Goal: Task Accomplishment & Management: Manage account settings

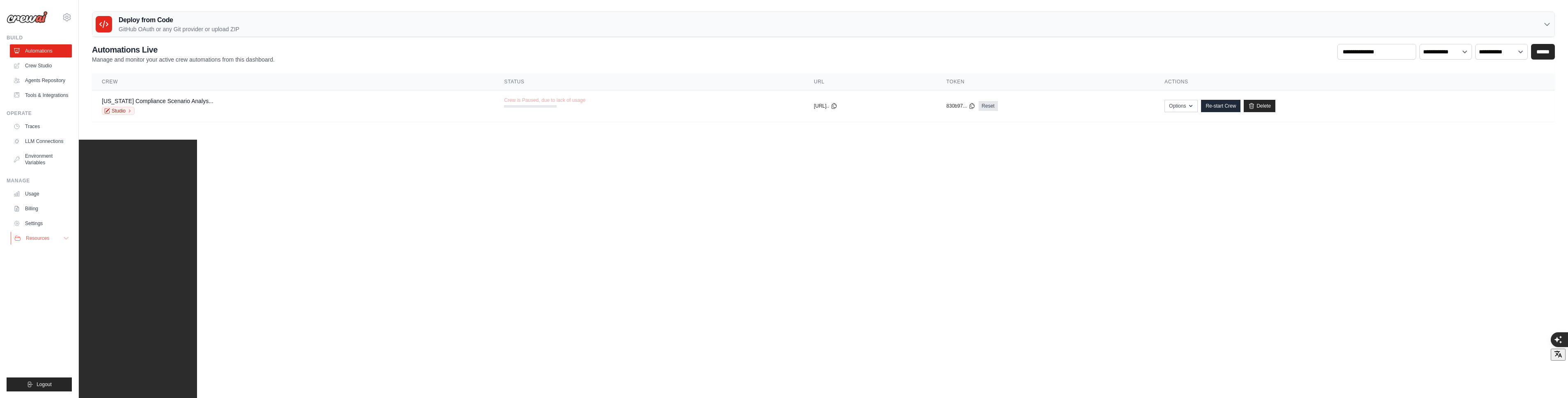
click at [58, 236] on button "Resources" at bounding box center [41, 238] width 62 height 13
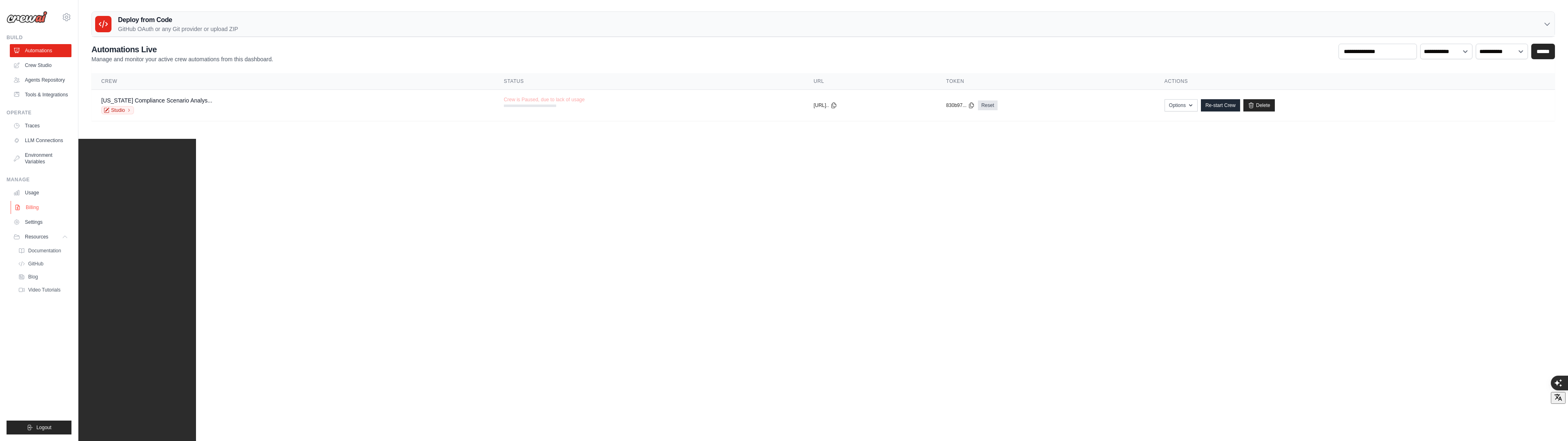
click at [38, 208] on link "Billing" at bounding box center [41, 207] width 61 height 13
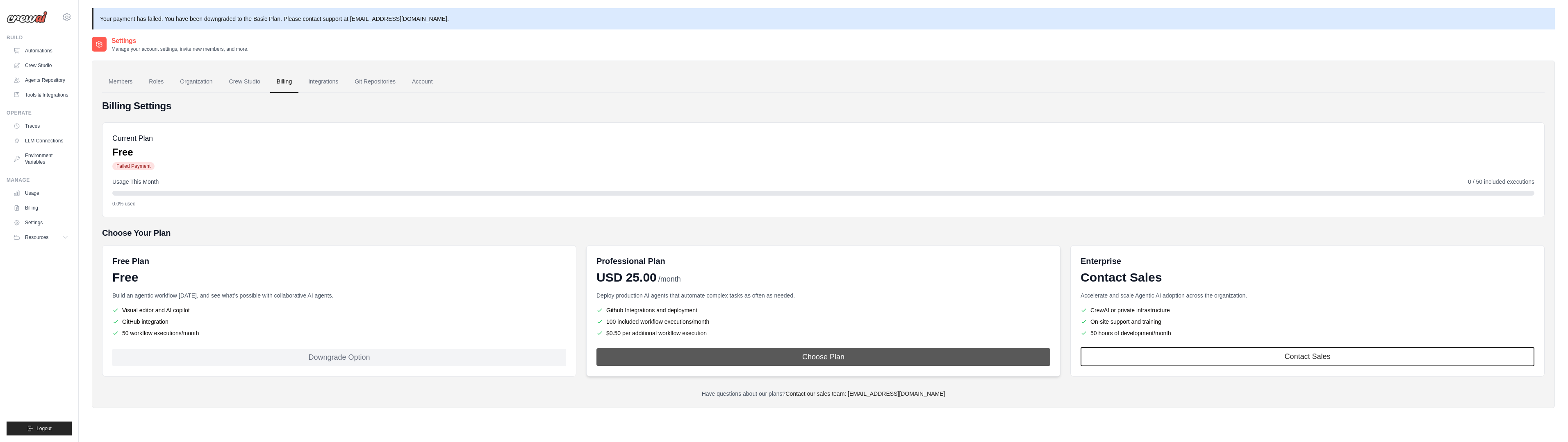
click at [688, 355] on button "Choose Plan" at bounding box center [823, 357] width 454 height 18
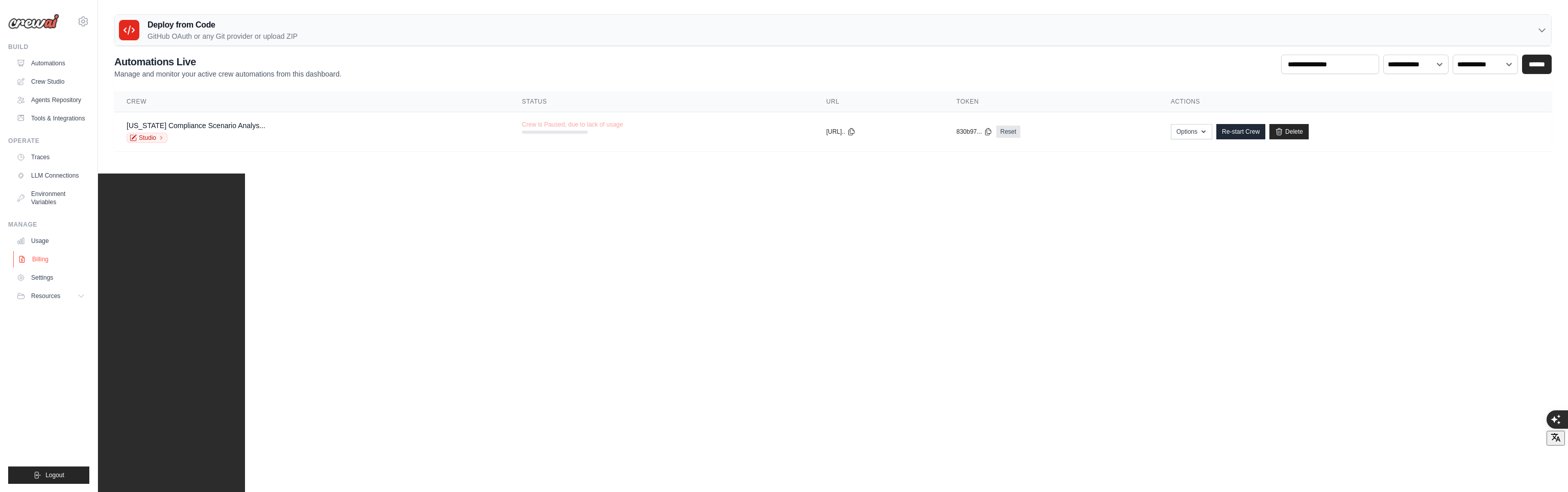
click at [55, 258] on link "Billing" at bounding box center [51, 259] width 77 height 16
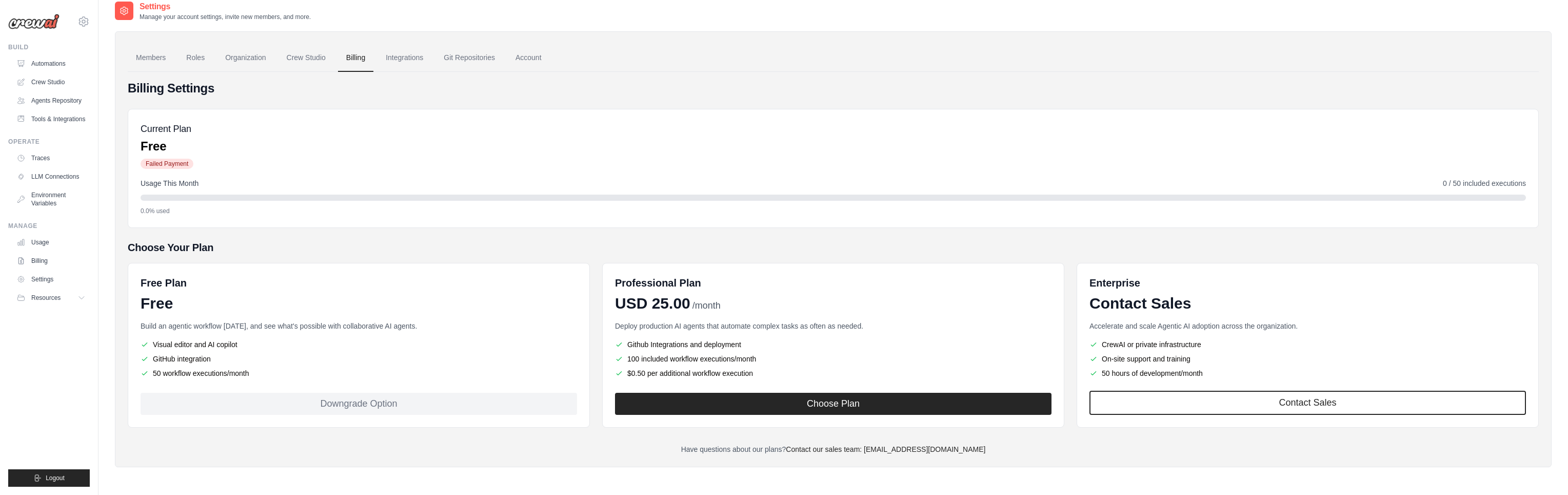
scroll to position [55, 0]
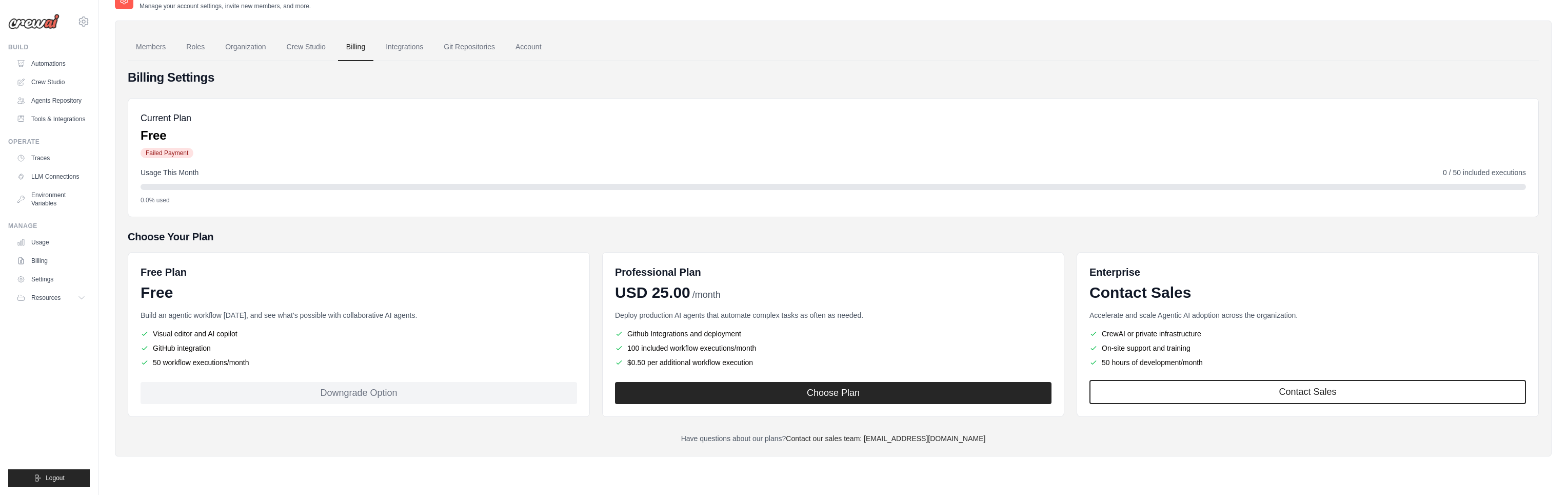
click at [319, 389] on div "Downgrade Option" at bounding box center [359, 392] width 437 height 22
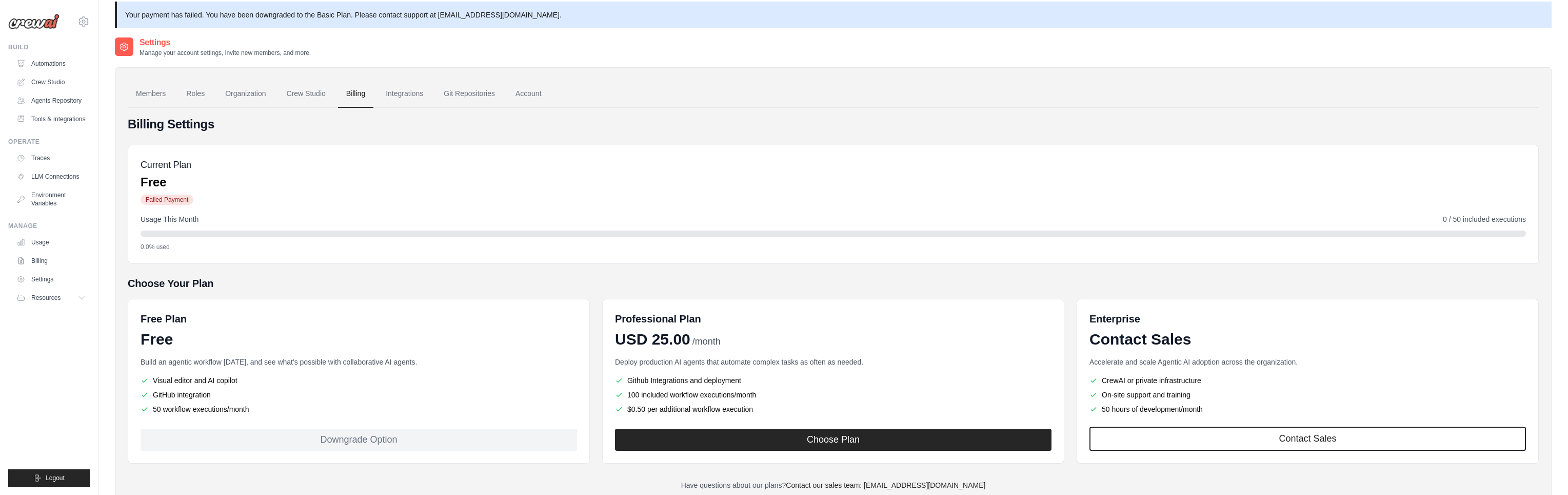
scroll to position [0, 0]
